Goal: Information Seeking & Learning: Learn about a topic

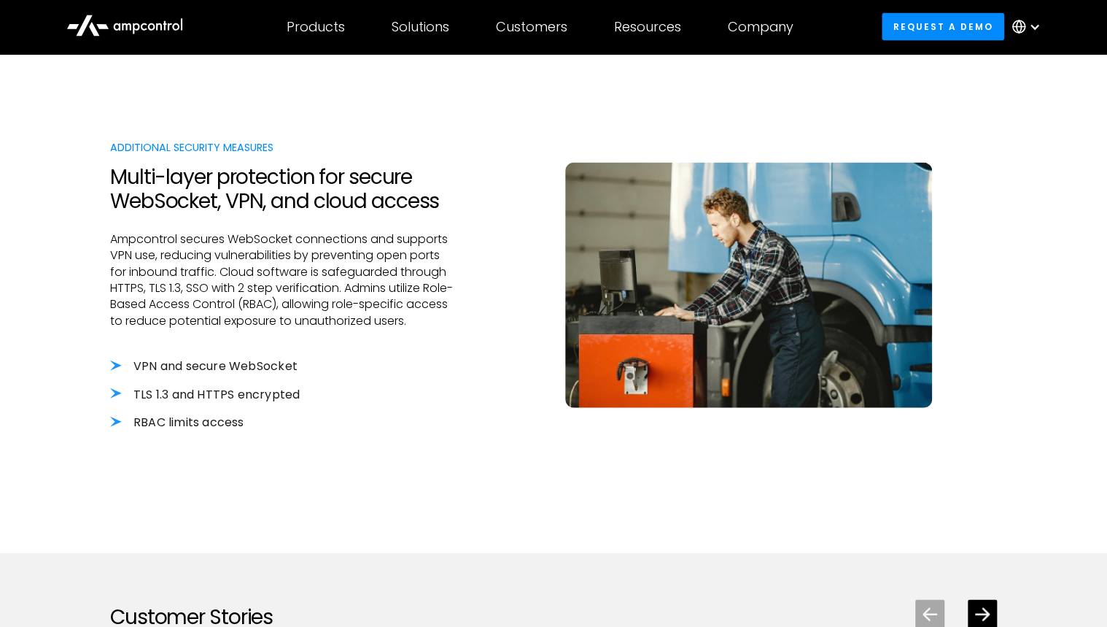
scroll to position [1058, 0]
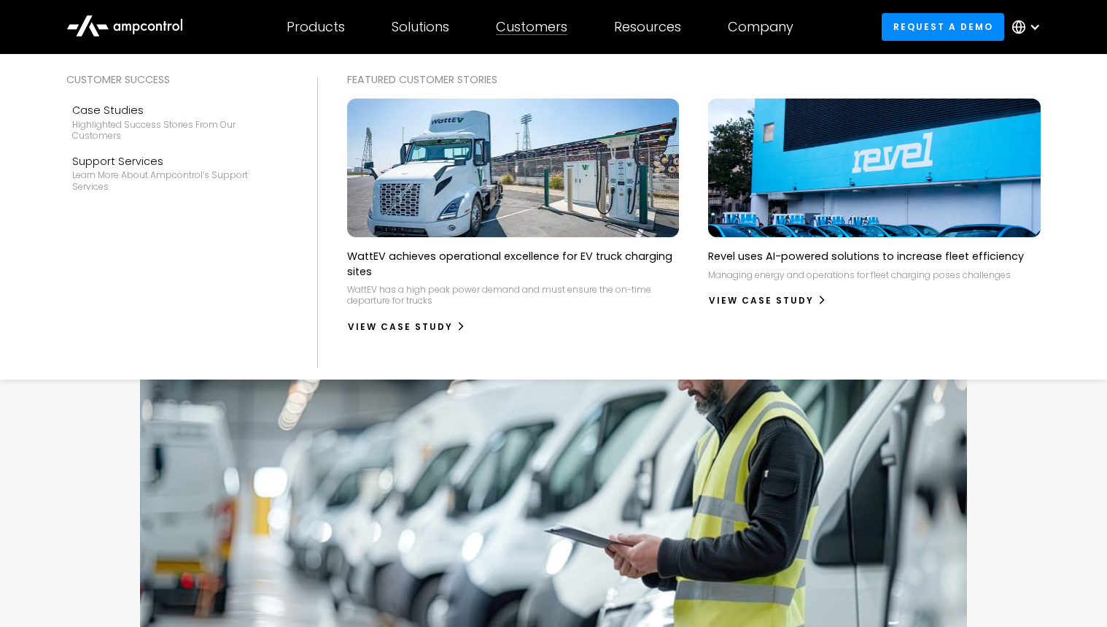
scroll to position [219, 0]
